Goal: Check status: Check status

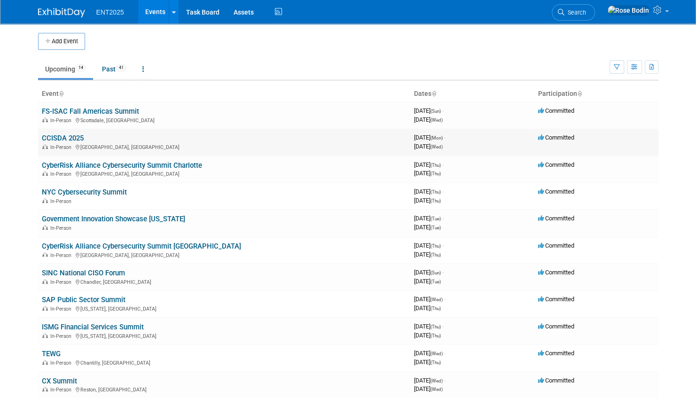
click at [73, 136] on link "CCISDA 2025" at bounding box center [63, 138] width 42 height 8
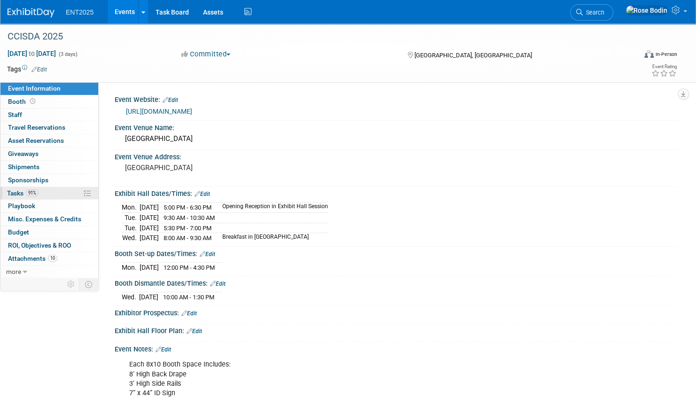
click at [53, 190] on link "91% Tasks 91%" at bounding box center [49, 193] width 98 height 13
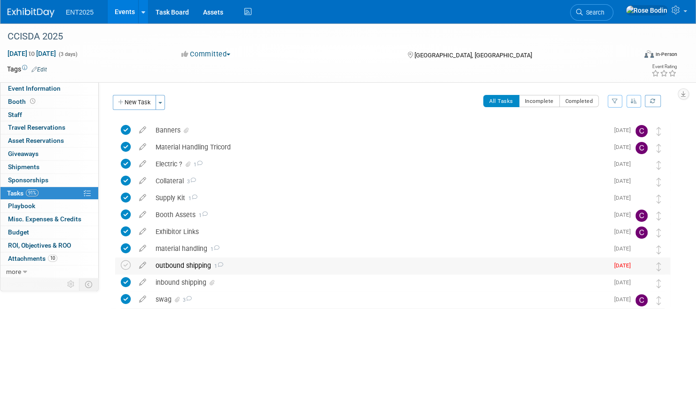
click at [248, 266] on div "outbound shipping 1" at bounding box center [379, 265] width 457 height 16
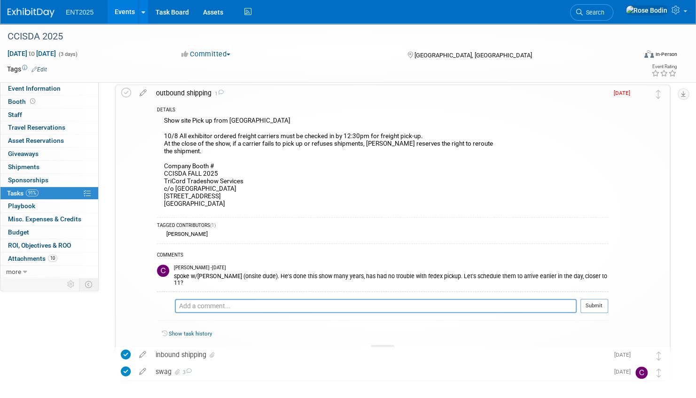
scroll to position [188, 0]
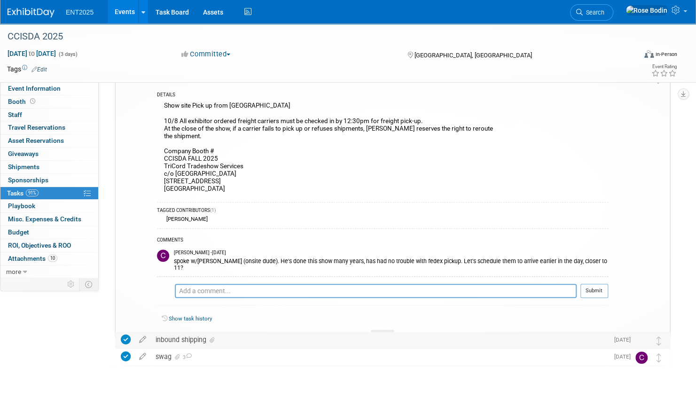
click at [257, 338] on div "inbound shipping" at bounding box center [379, 340] width 457 height 16
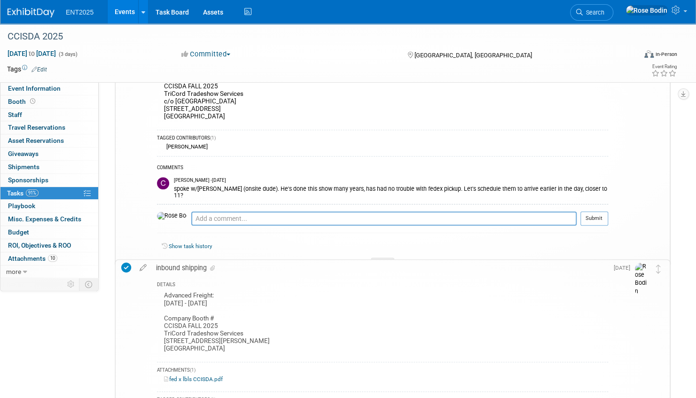
scroll to position [282, 0]
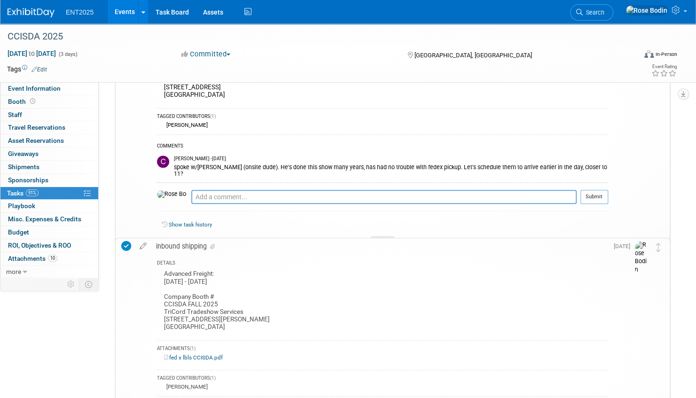
click at [200, 356] on link "fed x lbls CCISDA.pdf" at bounding box center [193, 357] width 59 height 7
drag, startPoint x: 235, startPoint y: 167, endPoint x: 214, endPoint y: 165, distance: 20.7
click at [214, 165] on div "spoke w/Doug Naschke (onsite dude). He's done this show many years, has had no …" at bounding box center [391, 169] width 434 height 15
copy div "Naschke"
click at [74, 101] on link "Booth" at bounding box center [49, 101] width 98 height 13
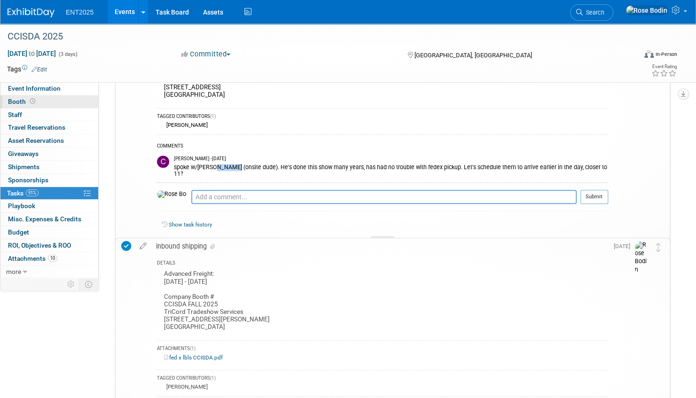
scroll to position [0, 0]
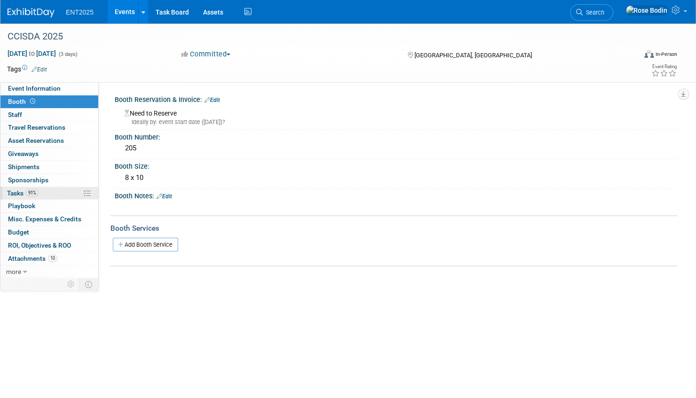
click at [66, 195] on link "91% Tasks 91%" at bounding box center [49, 193] width 98 height 13
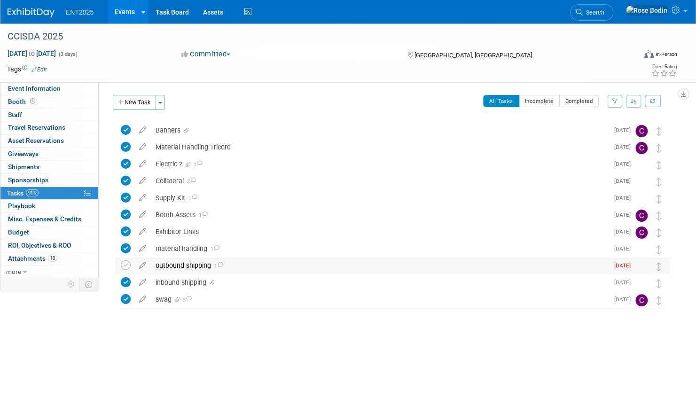
click at [266, 263] on div "outbound shipping 1" at bounding box center [379, 265] width 457 height 16
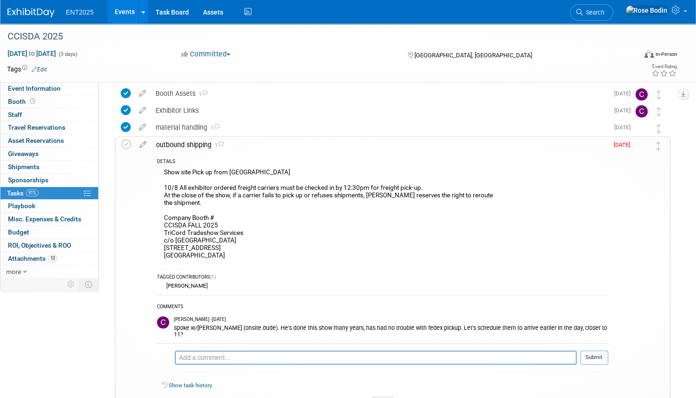
scroll to position [141, 0]
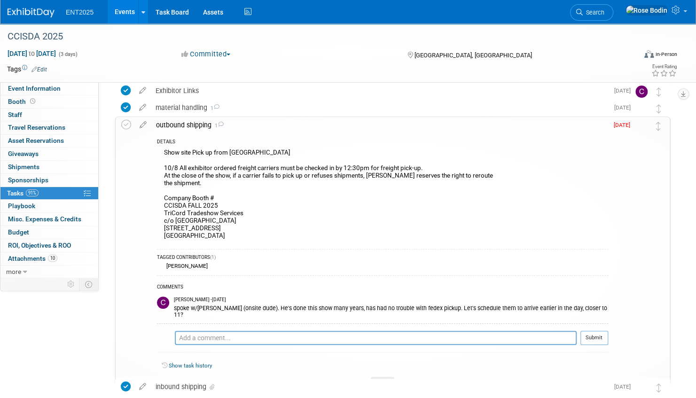
drag, startPoint x: 163, startPoint y: 204, endPoint x: 222, endPoint y: 206, distance: 58.3
click at [222, 206] on div "Show site Pick up from TriCord 10/8 All exhibitor ordered freight carriers must…" at bounding box center [382, 196] width 451 height 98
copy div "CCISDA FALL 2025"
drag, startPoint x: 254, startPoint y: 214, endPoint x: 163, endPoint y: 213, distance: 91.1
click at [163, 213] on div "Show site Pick up from TriCord 10/8 All exhibitor ordered freight carriers must…" at bounding box center [382, 196] width 451 height 98
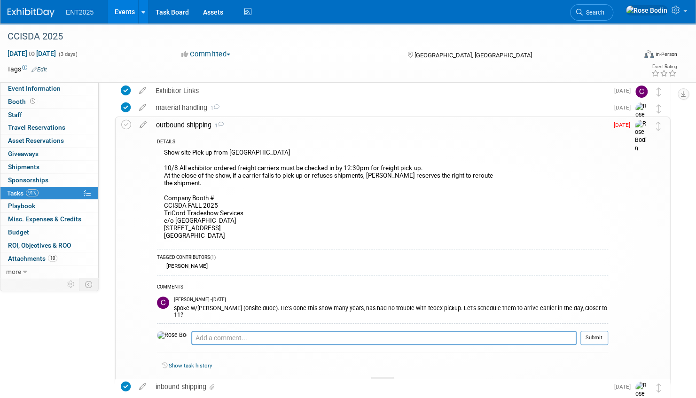
copy div "TriCord Tradeshow Services"
click at [262, 218] on div "Show site Pick up from TriCord 10/8 All exhibitor ordered freight carriers must…" at bounding box center [382, 196] width 451 height 98
drag, startPoint x: 258, startPoint y: 221, endPoint x: 161, endPoint y: 223, distance: 96.8
click at [161, 223] on div "Show site Pick up from TriCord 10/8 All exhibitor ordered freight carriers must…" at bounding box center [382, 196] width 451 height 98
copy div "c/o Monterey Conference Center"
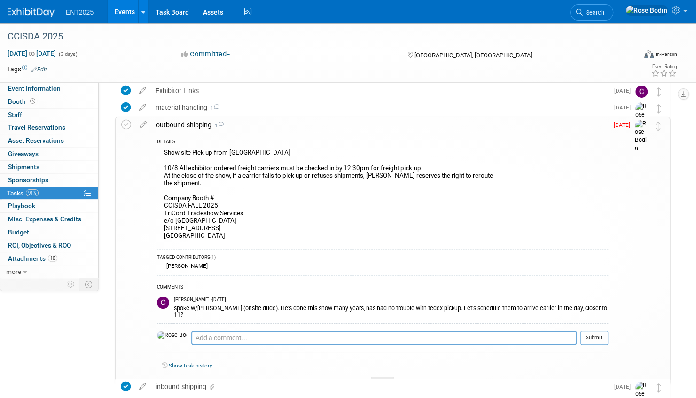
click at [231, 228] on div "Show site Pick up from TriCord 10/8 All exhibitor ordered freight carriers must…" at bounding box center [382, 196] width 451 height 98
drag, startPoint x: 210, startPoint y: 228, endPoint x: 167, endPoint y: 229, distance: 43.7
click at [167, 229] on div "Show site Pick up from TriCord 10/8 All exhibitor ordered freight carriers must…" at bounding box center [382, 196] width 451 height 98
copy div "1 Portola Plaza"
click at [233, 236] on div "Show site Pick up from TriCord 10/8 All exhibitor ordered freight carriers must…" at bounding box center [382, 196] width 451 height 98
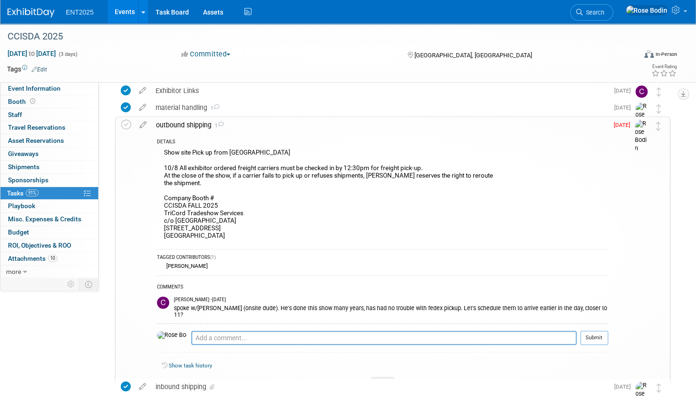
drag, startPoint x: 225, startPoint y: 234, endPoint x: 203, endPoint y: 237, distance: 21.3
click at [203, 237] on div "Show site Pick up from TriCord 10/8 All exhibitor ordered freight carriers must…" at bounding box center [382, 196] width 451 height 98
copy div "93940"
click at [142, 125] on icon at bounding box center [143, 123] width 16 height 12
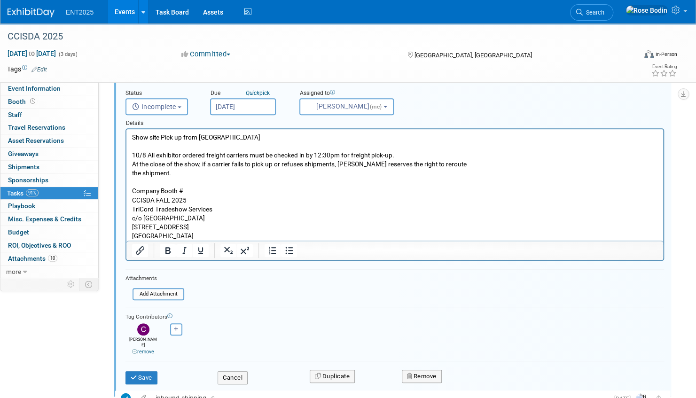
scroll to position [214, 0]
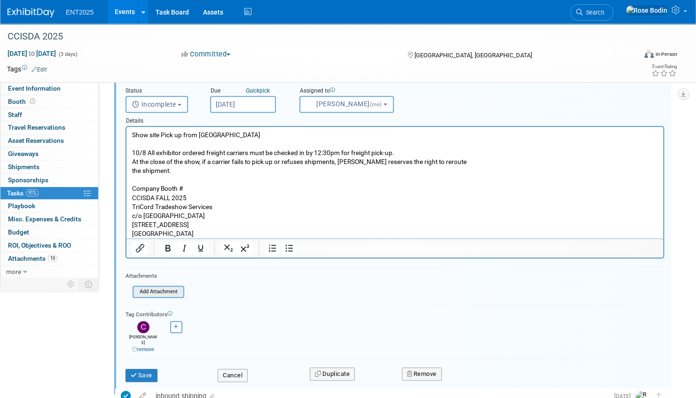
click at [167, 291] on input "file" at bounding box center [135, 292] width 96 height 10
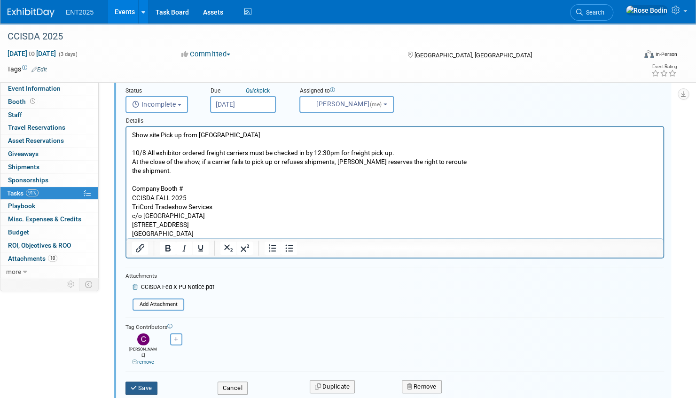
click at [140, 381] on button "Save" at bounding box center [141, 387] width 32 height 13
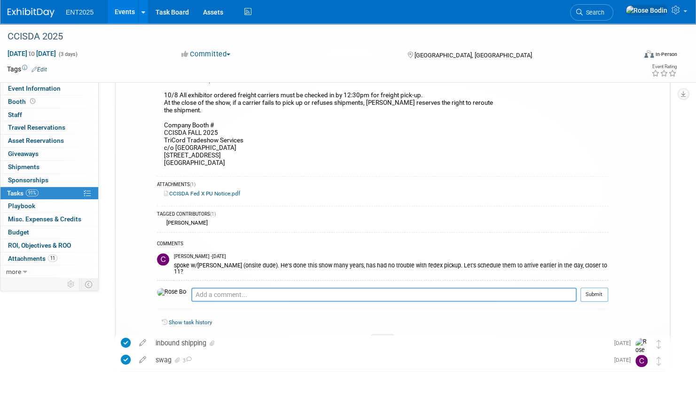
click at [382, 337] on icon at bounding box center [382, 340] width 4 height 6
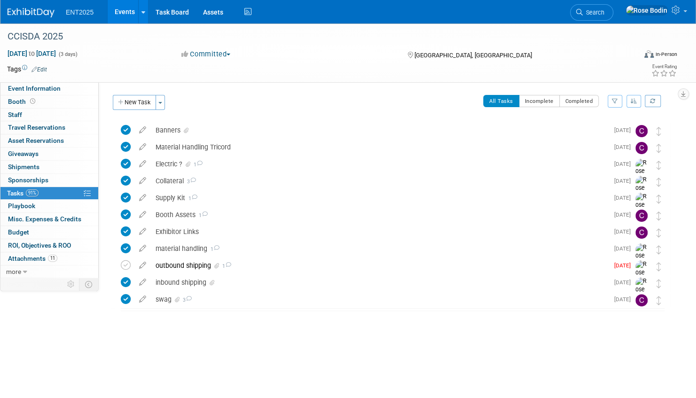
scroll to position [0, 0]
click at [124, 264] on icon at bounding box center [126, 265] width 10 height 10
click at [121, 10] on link "Events" at bounding box center [125, 11] width 34 height 23
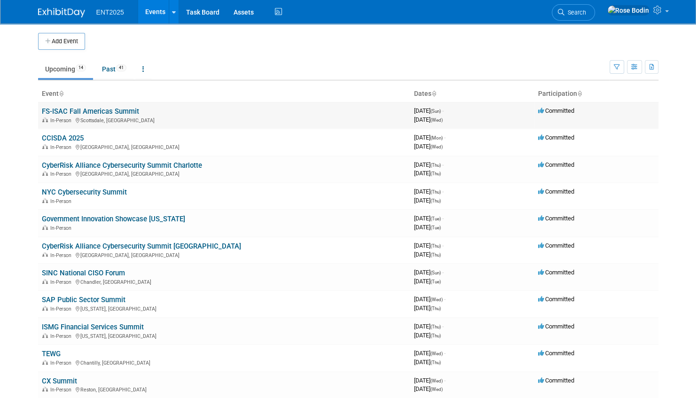
click at [129, 111] on link "FS-ISAC Fall Americas Summit" at bounding box center [90, 111] width 97 height 8
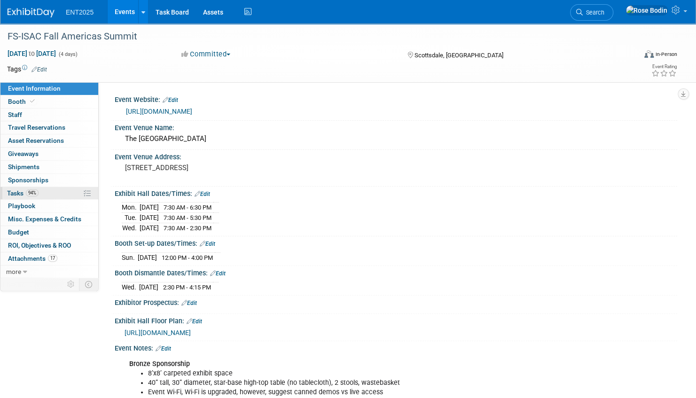
click at [65, 193] on link "94% Tasks 94%" at bounding box center [49, 193] width 98 height 13
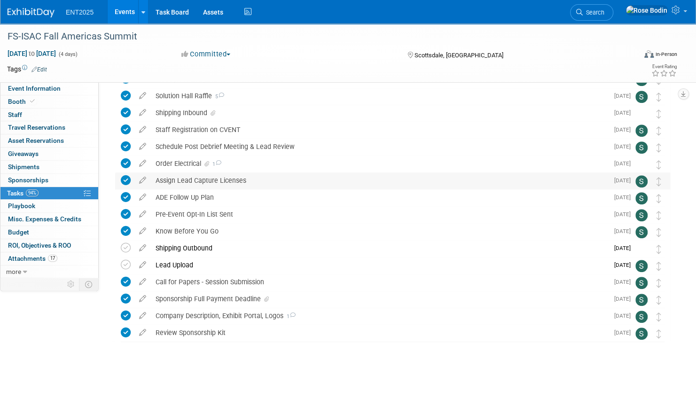
scroll to position [339, 0]
click at [143, 246] on icon at bounding box center [142, 246] width 16 height 12
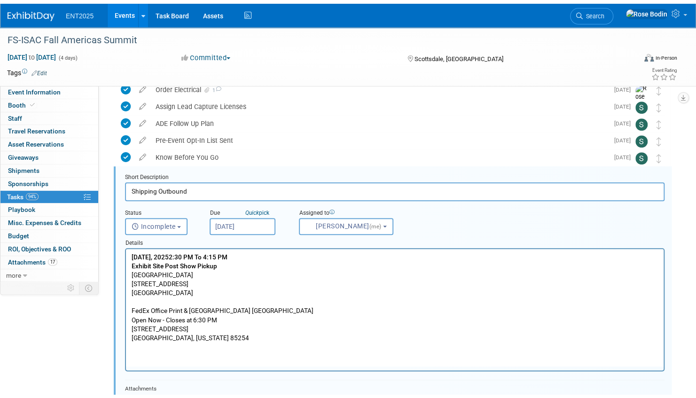
scroll to position [441, 0]
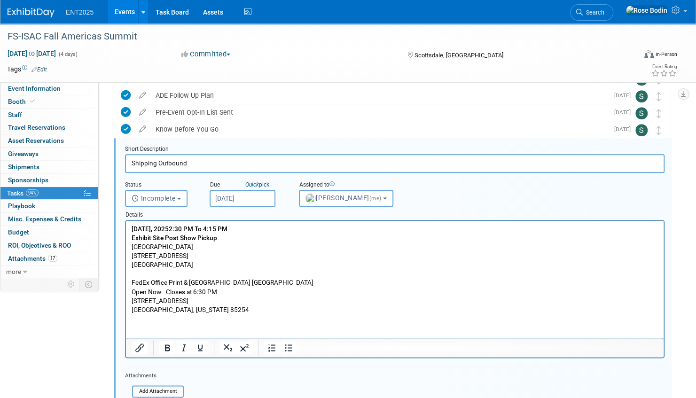
click at [297, 264] on p "Wednesday, October 8, 20252:30 PM To 4:15 PM Exhibit Site Post Show Pickup West…" at bounding box center [395, 270] width 527 height 90
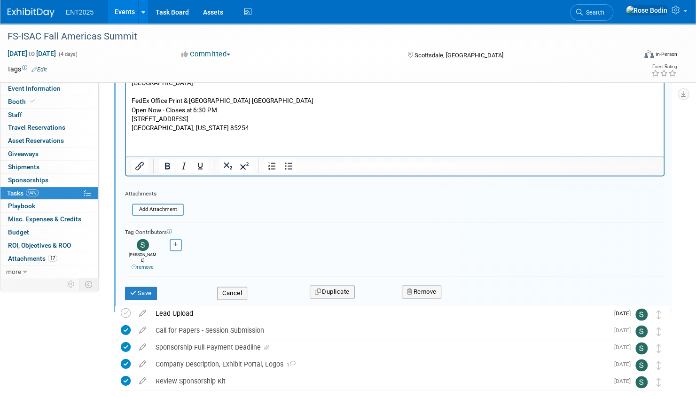
scroll to position [671, 0]
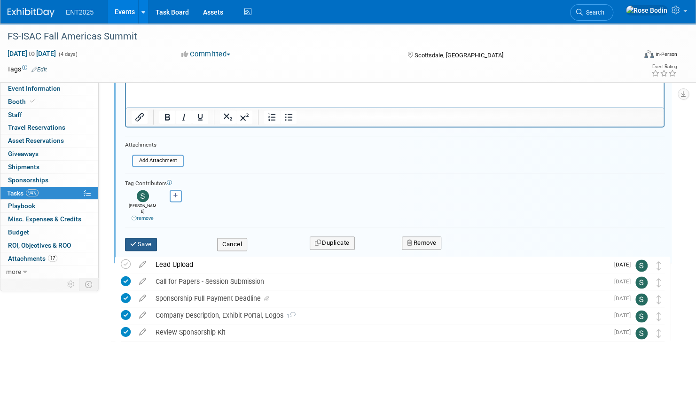
click at [150, 238] on button "Save" at bounding box center [141, 244] width 32 height 13
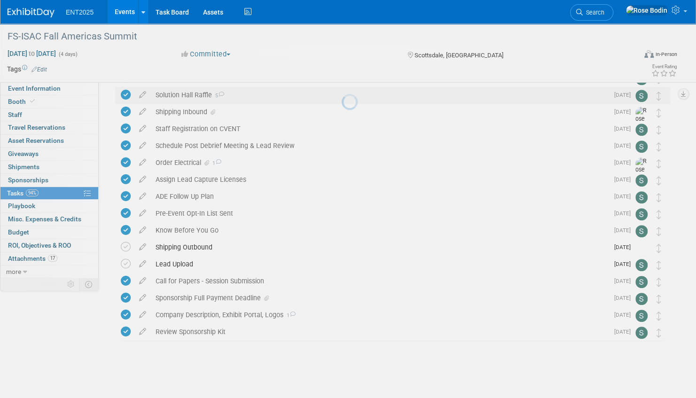
scroll to position [339, 0]
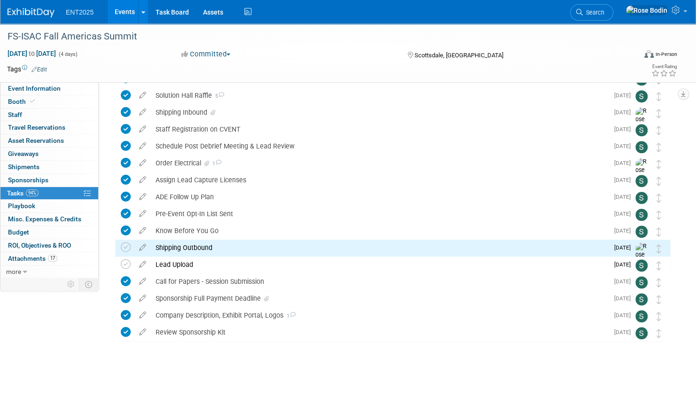
click at [124, 9] on link "Events" at bounding box center [125, 11] width 34 height 23
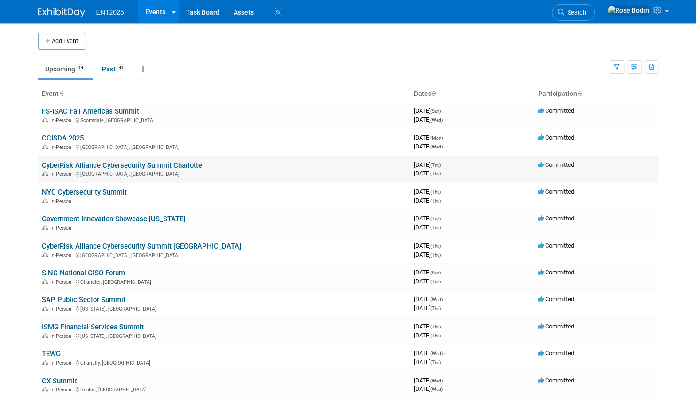
click at [172, 163] on link "CyberRisk Alliance Cybersecurity Summit Charlotte" at bounding box center [122, 165] width 160 height 8
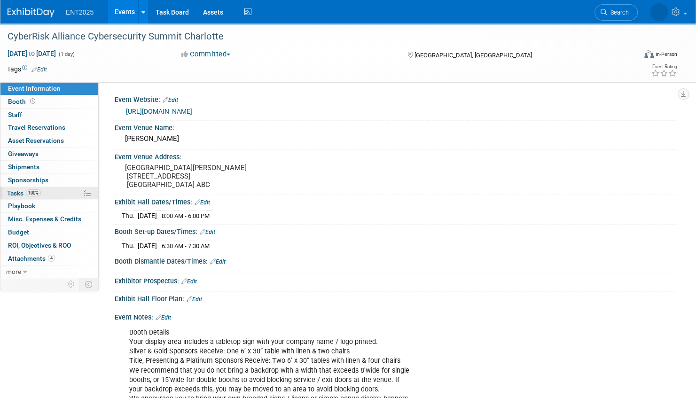
click at [64, 193] on link "100% Tasks 100%" at bounding box center [49, 193] width 98 height 13
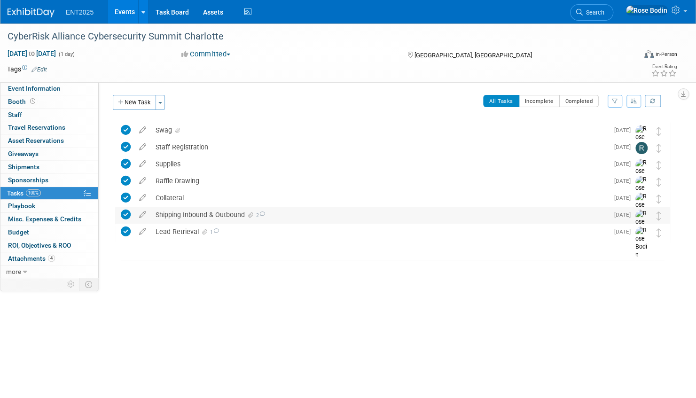
click at [293, 213] on div "Shipping Inbound & Outbound 2" at bounding box center [379, 215] width 457 height 16
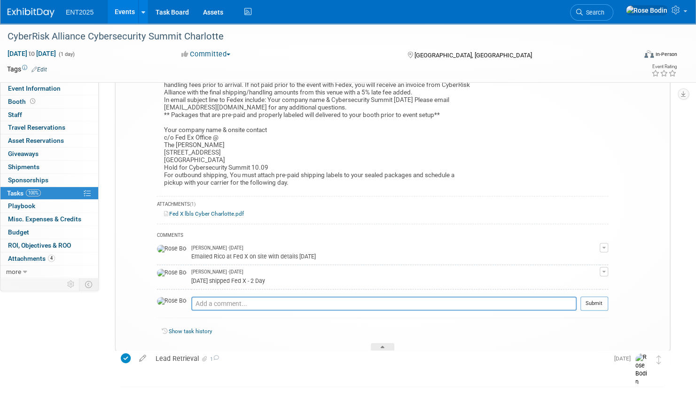
scroll to position [188, 0]
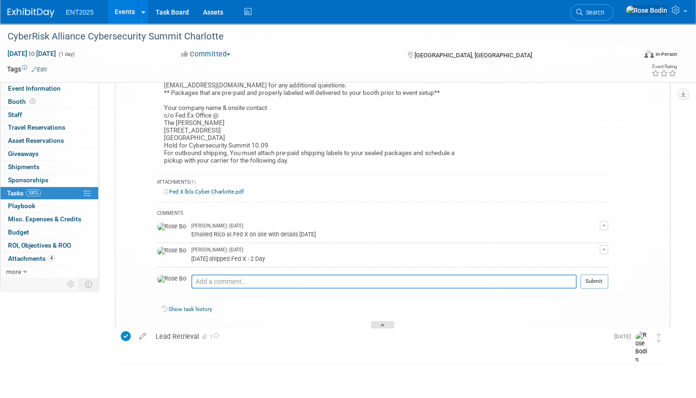
click at [382, 324] on icon at bounding box center [382, 327] width 4 height 6
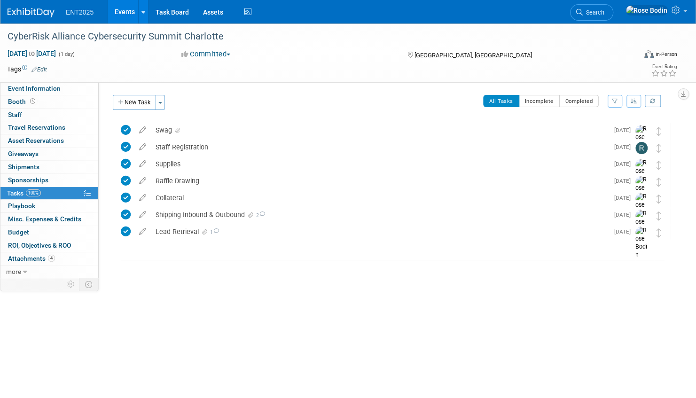
click at [126, 11] on link "Events" at bounding box center [125, 11] width 34 height 23
